Goal: Task Accomplishment & Management: Use online tool/utility

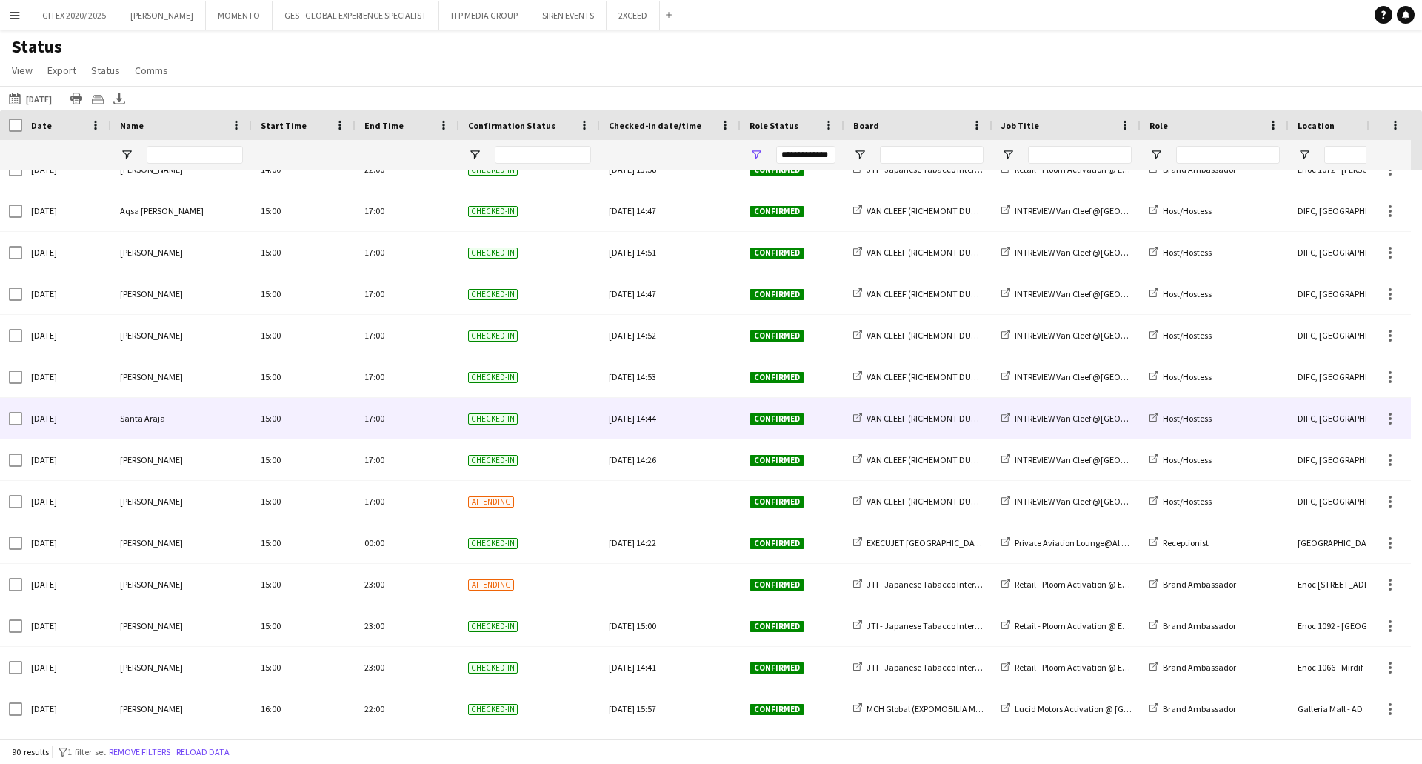
scroll to position [2815, 0]
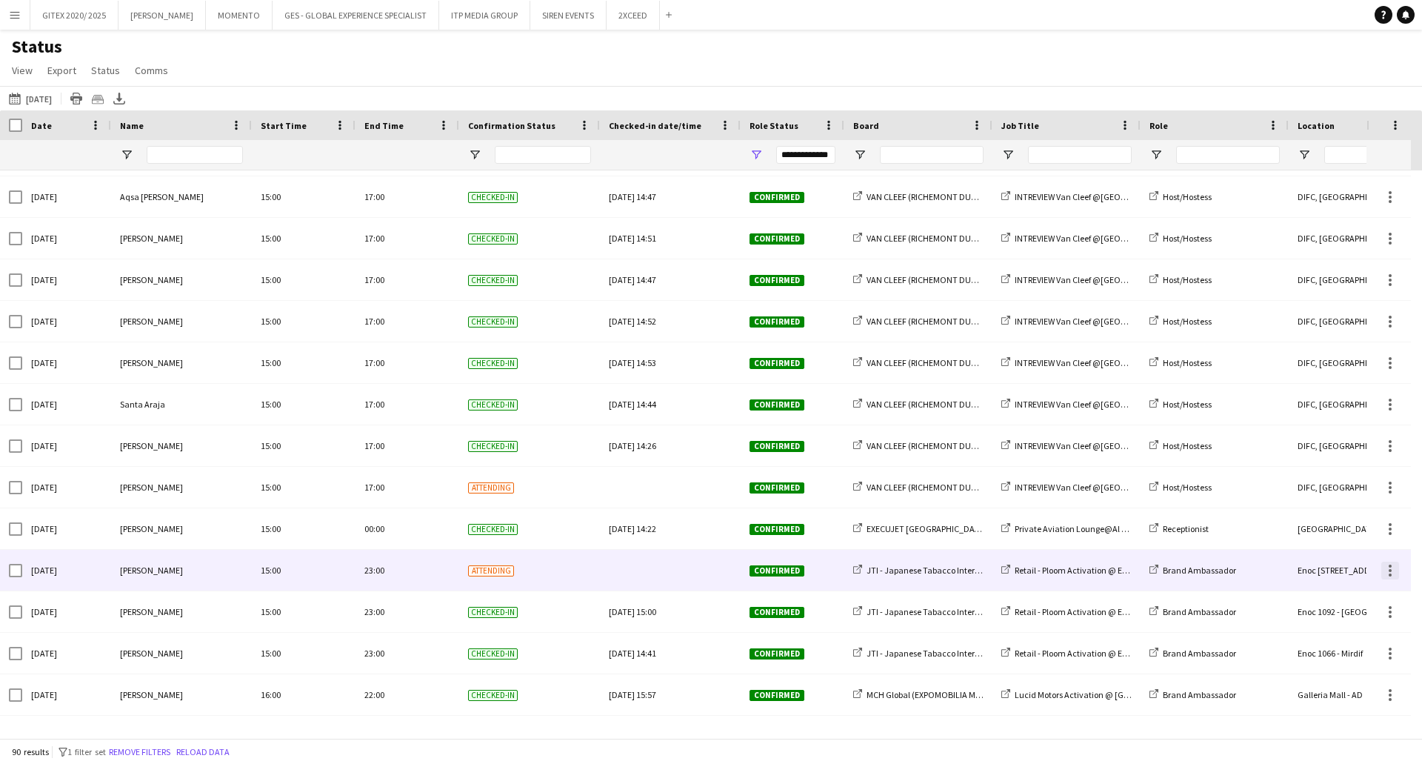
click at [1386, 567] on div at bounding box center [1391, 571] width 18 height 18
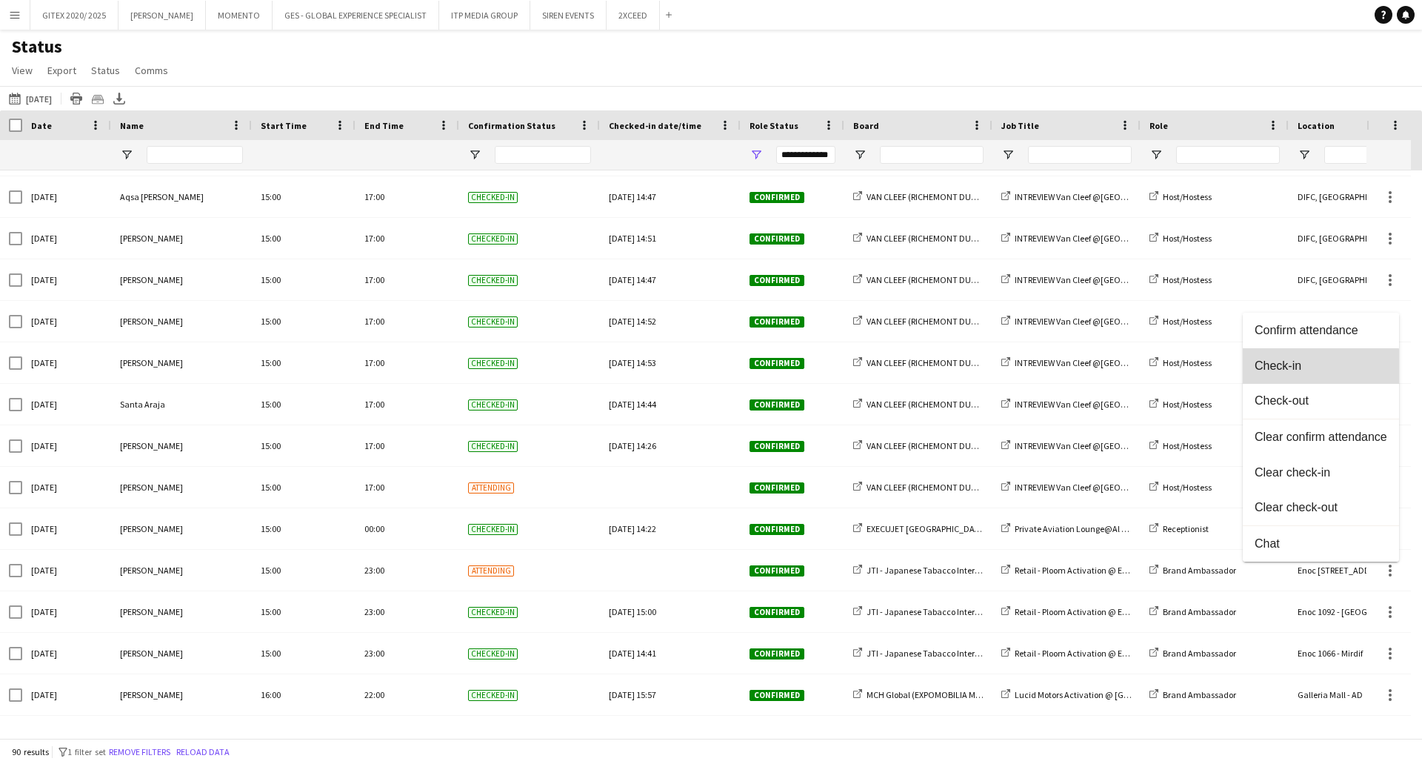
click at [1285, 367] on span "Check-in" at bounding box center [1321, 365] width 133 height 13
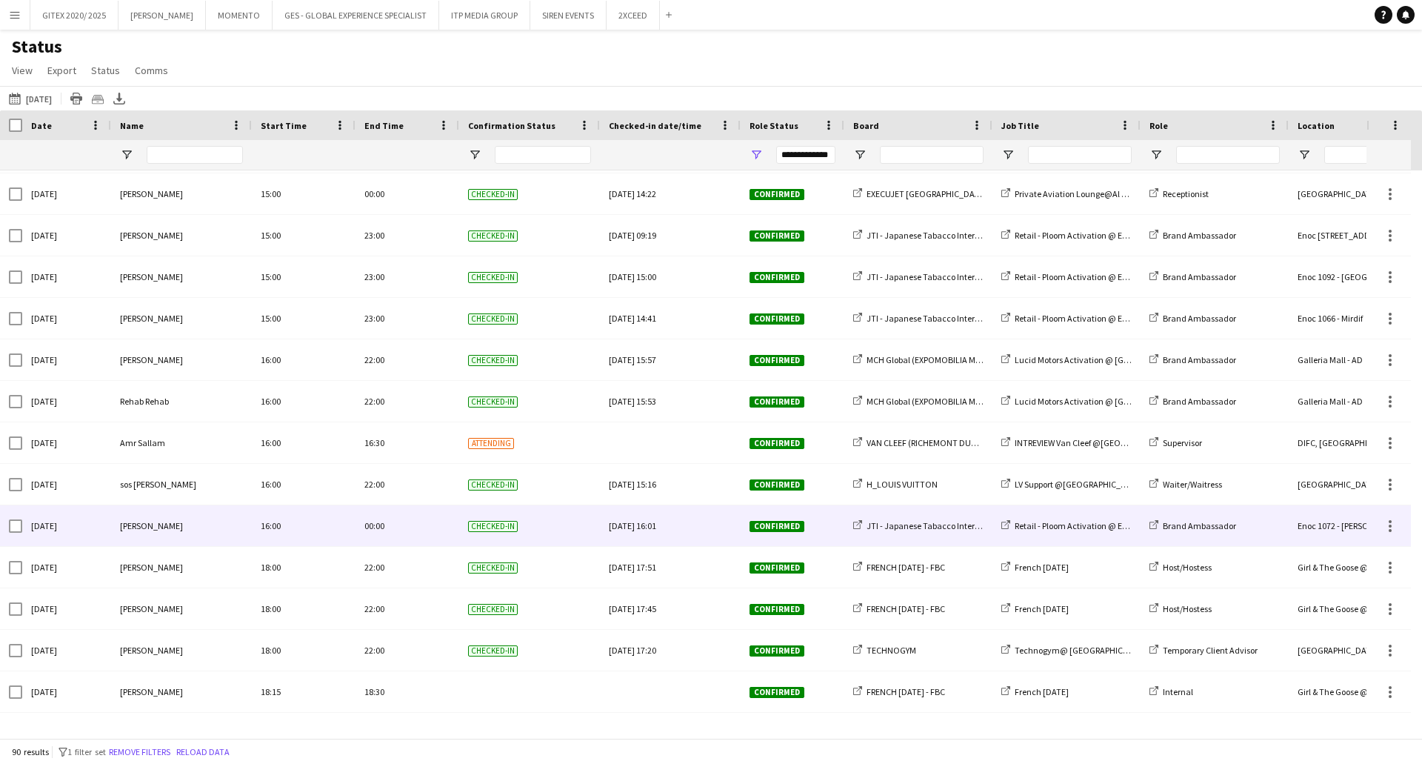
scroll to position [3177, 0]
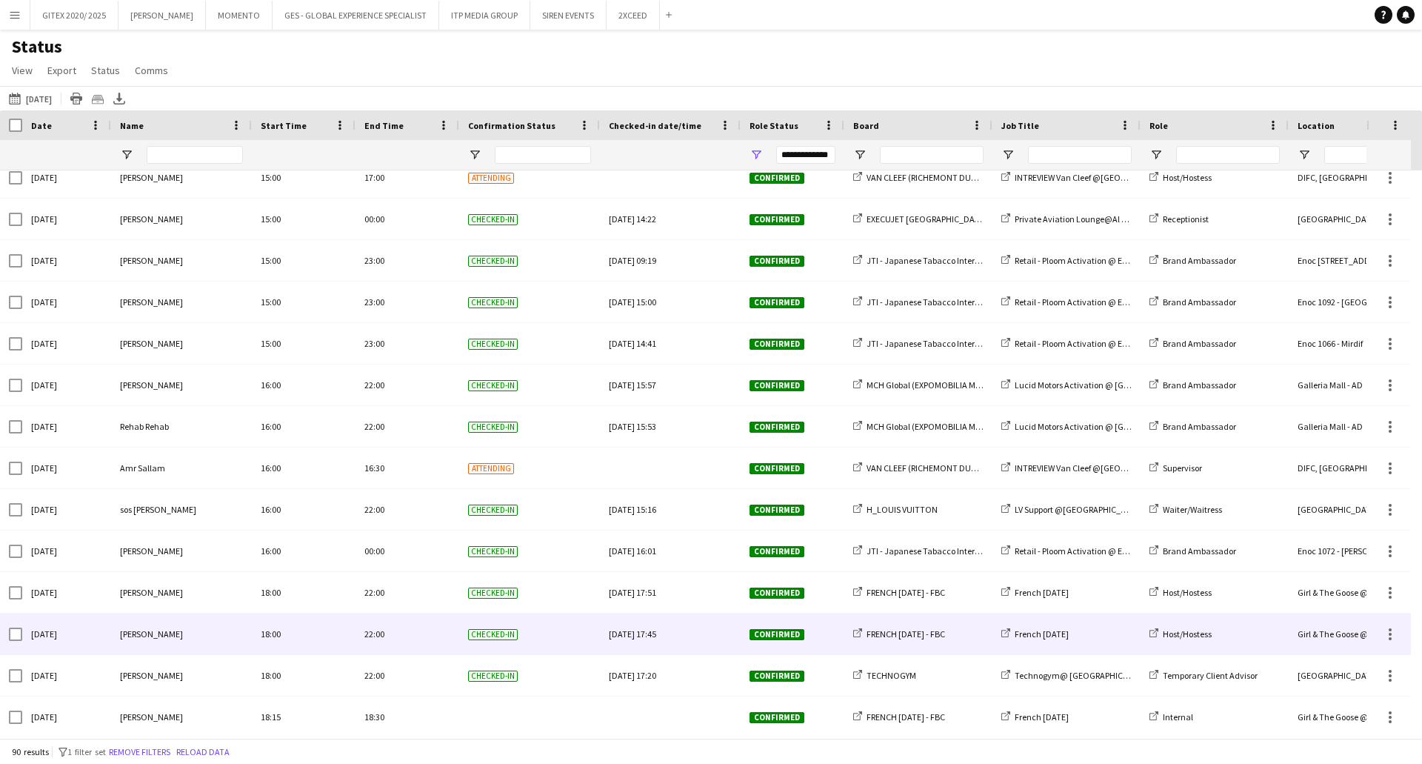
scroll to position [3177, 0]
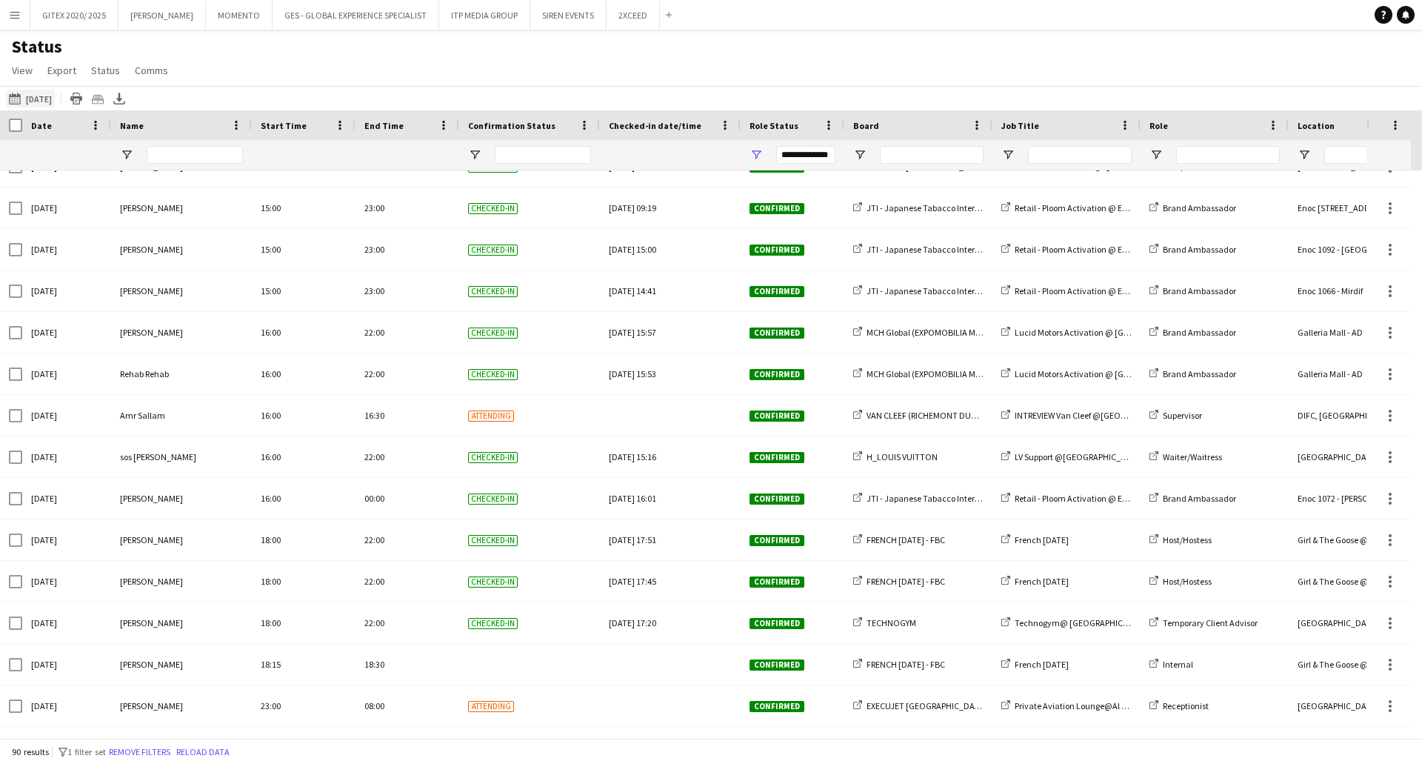
click at [48, 100] on button "[DATE] to [DATE] [DATE]" at bounding box center [30, 99] width 49 height 18
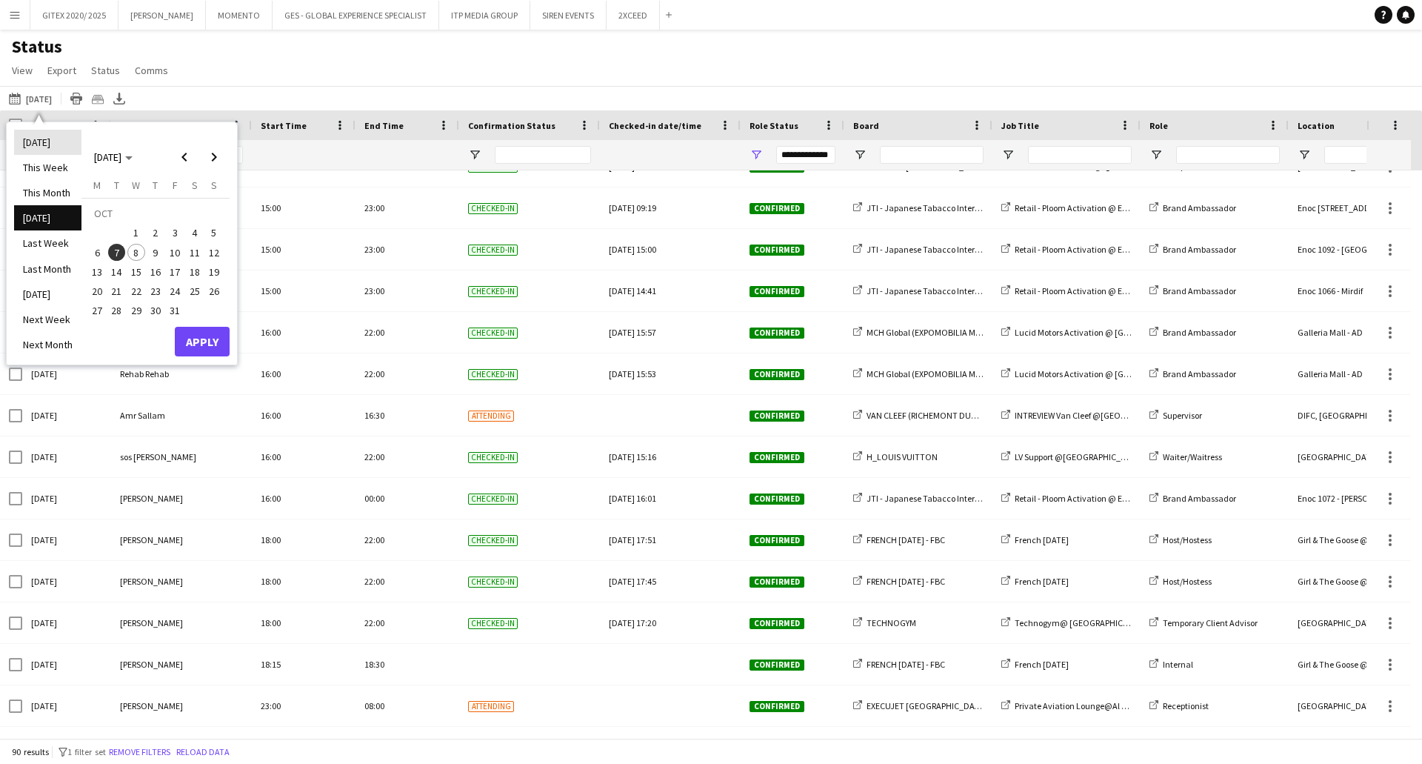
click at [45, 140] on li "[DATE]" at bounding box center [47, 142] width 67 height 25
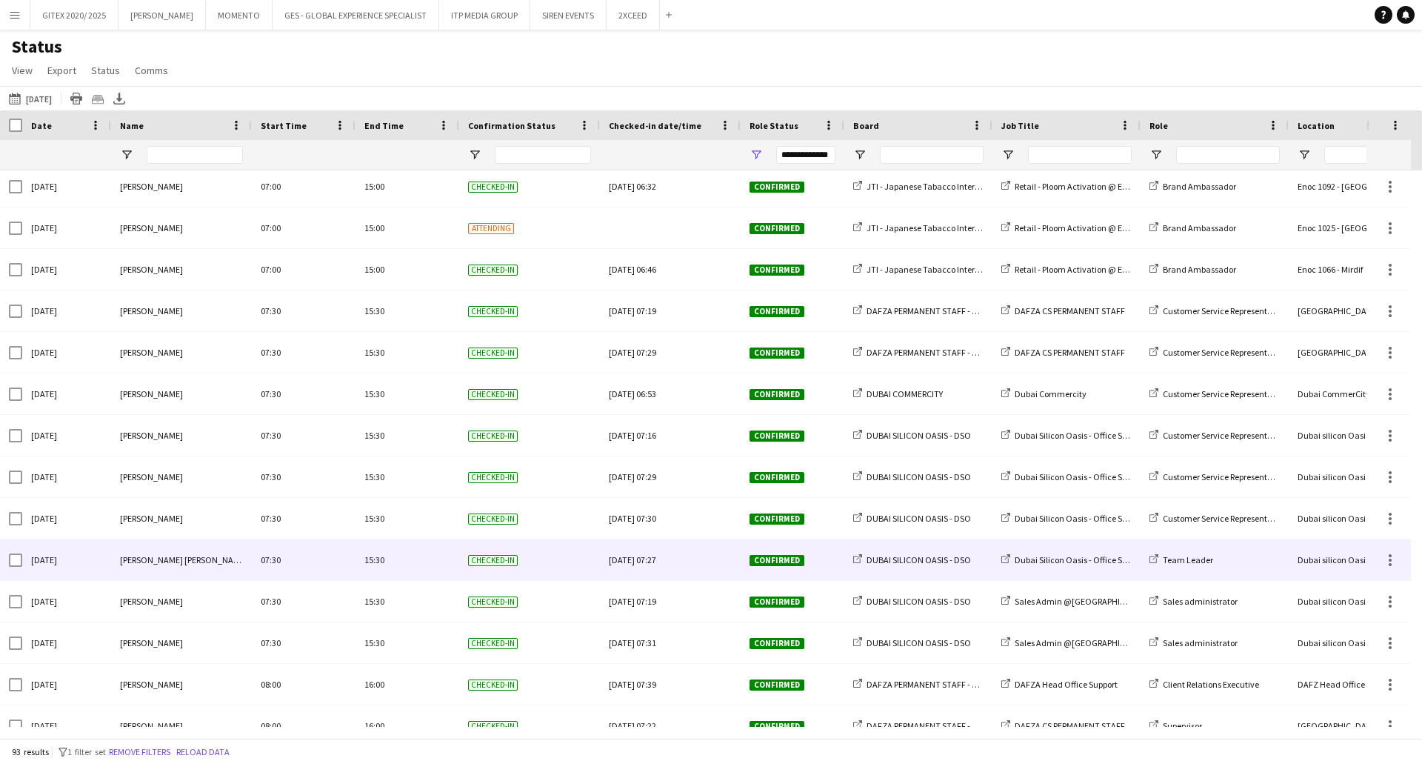
scroll to position [0, 0]
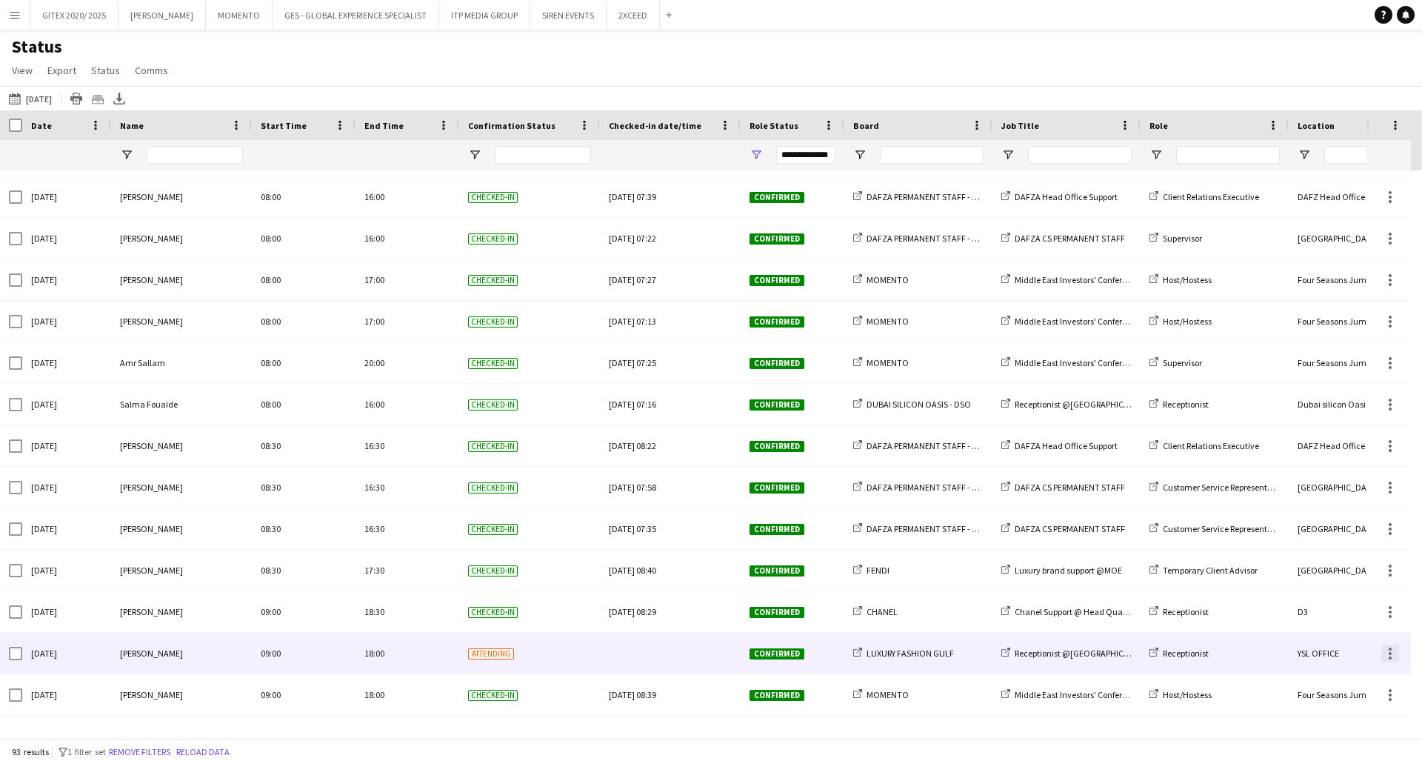
click at [1387, 658] on div at bounding box center [1391, 654] width 18 height 18
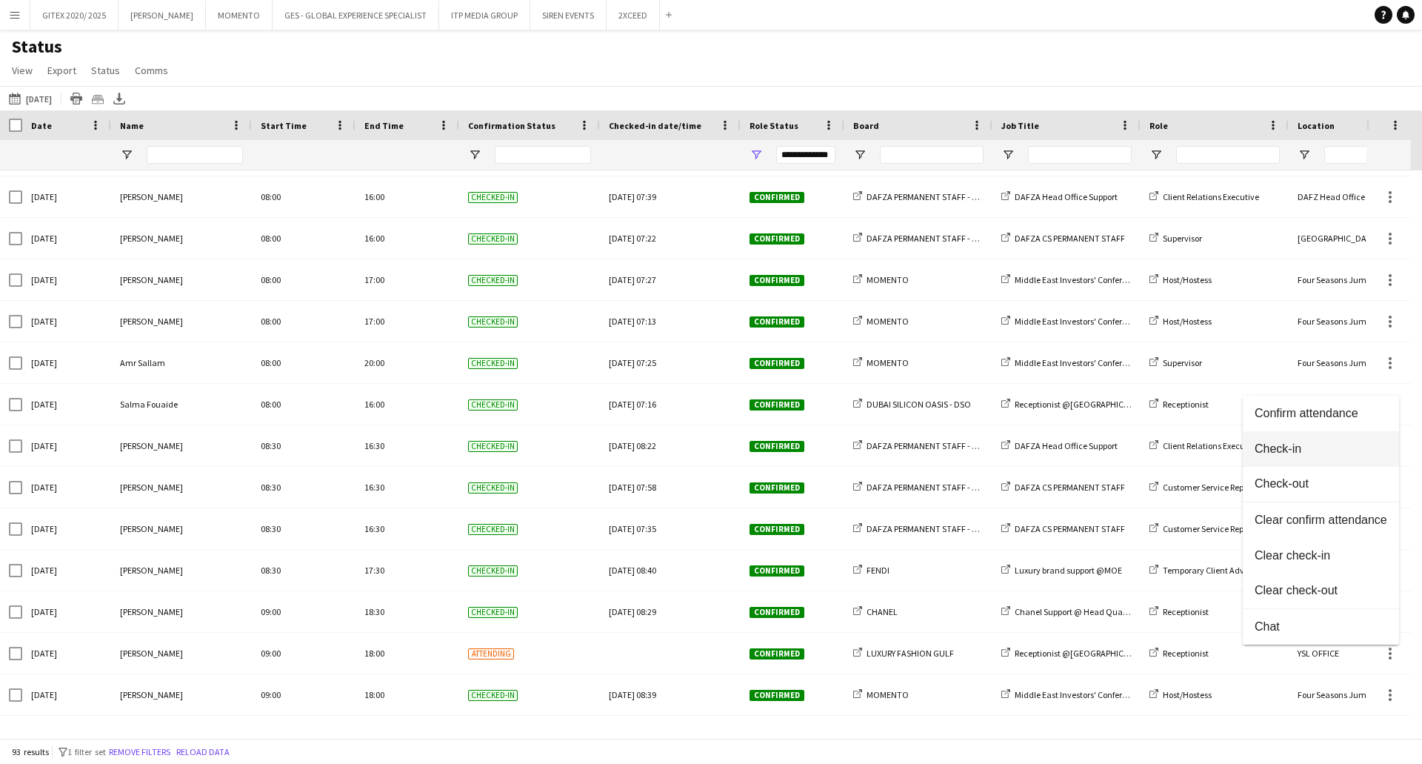
click at [1279, 444] on span "Check-in" at bounding box center [1321, 448] width 133 height 13
